Goal: Find specific page/section: Find specific page/section

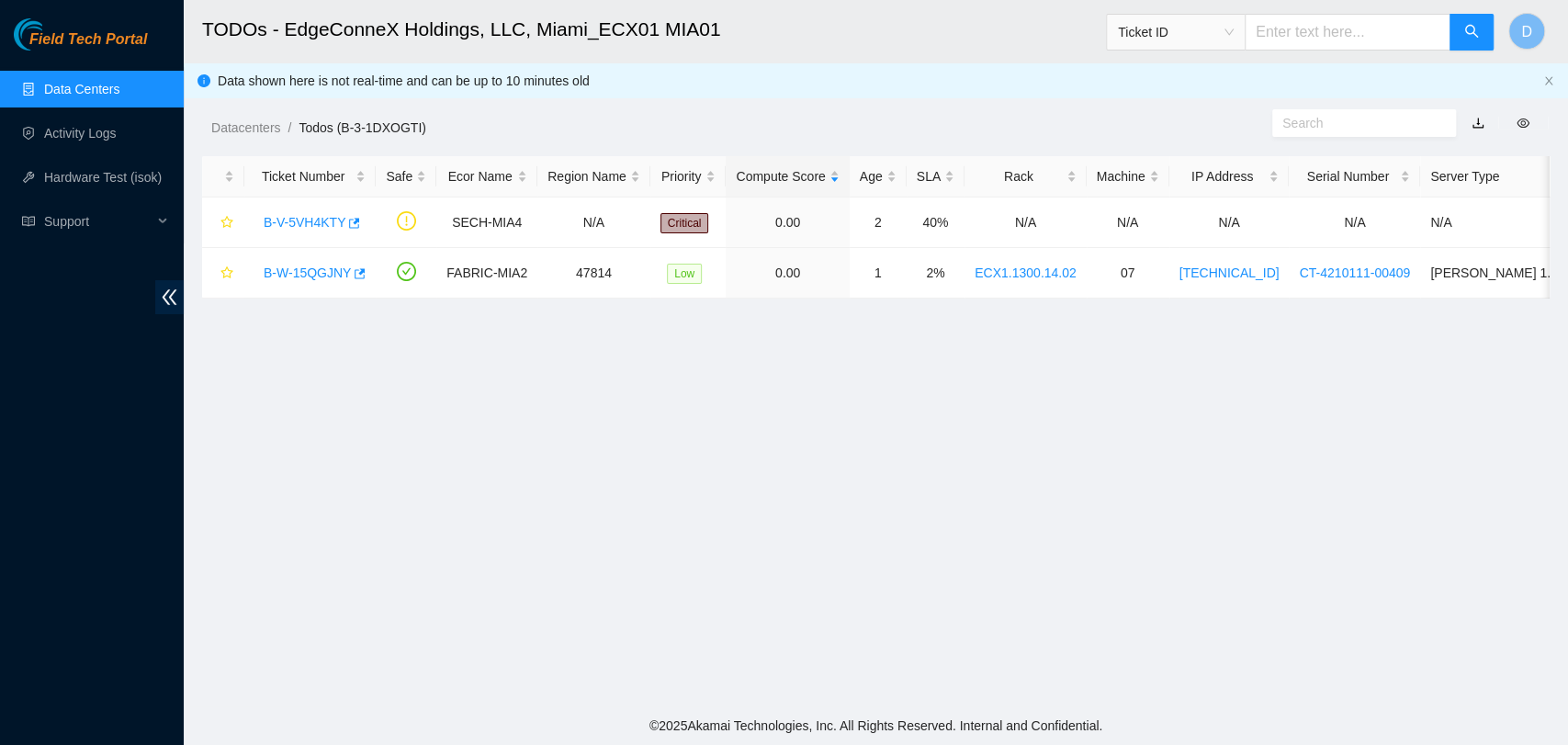
click at [1056, 553] on main "TODOs - EdgeConneX Holdings, LLC, Miami_ECX01 MIA01 Ticket ID D Data shown here…" at bounding box center [876, 353] width 1384 height 706
click at [91, 82] on link "Data Centers" at bounding box center [81, 90] width 76 height 15
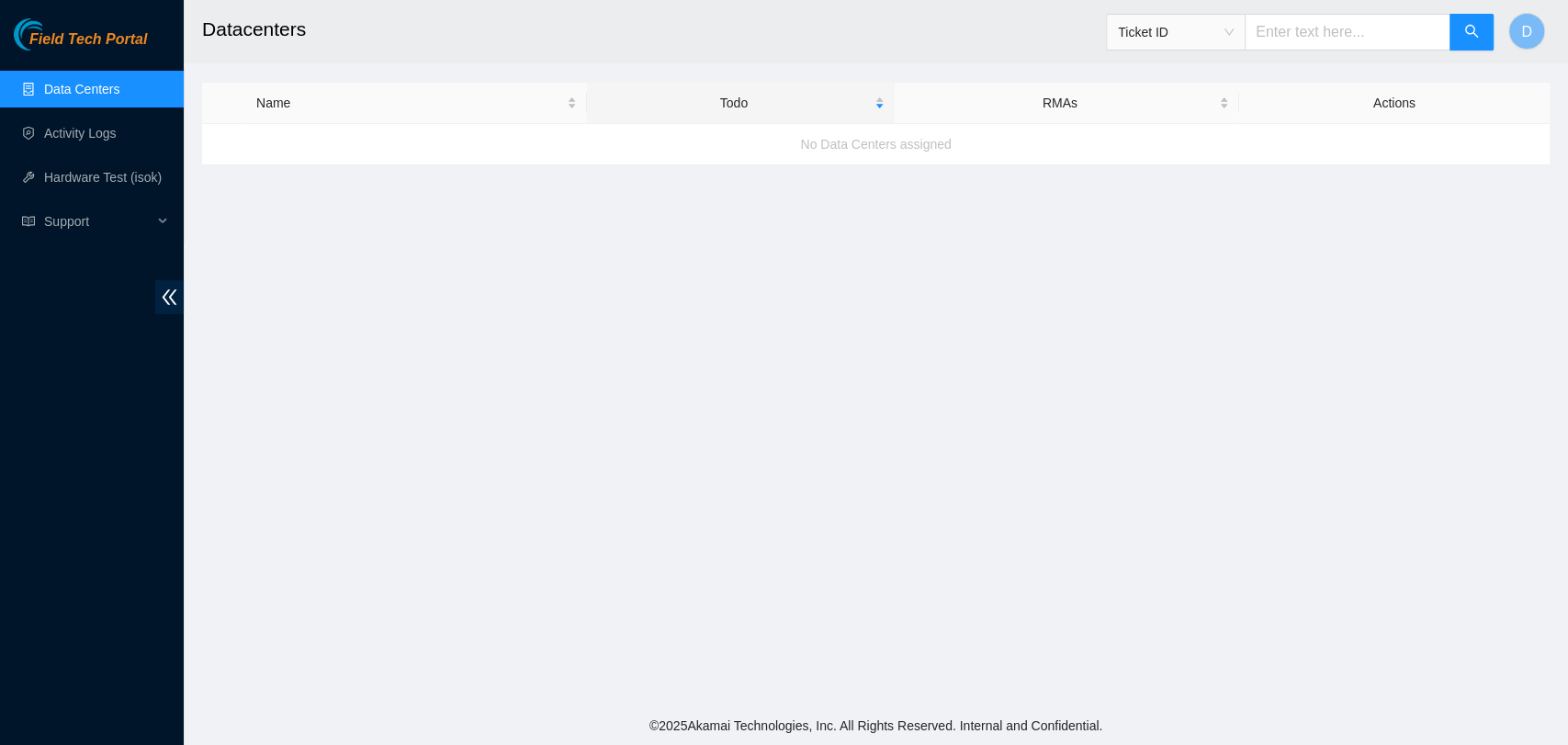
click at [120, 82] on link "Data Centers" at bounding box center [81, 90] width 76 height 15
